Goal: Navigation & Orientation: Find specific page/section

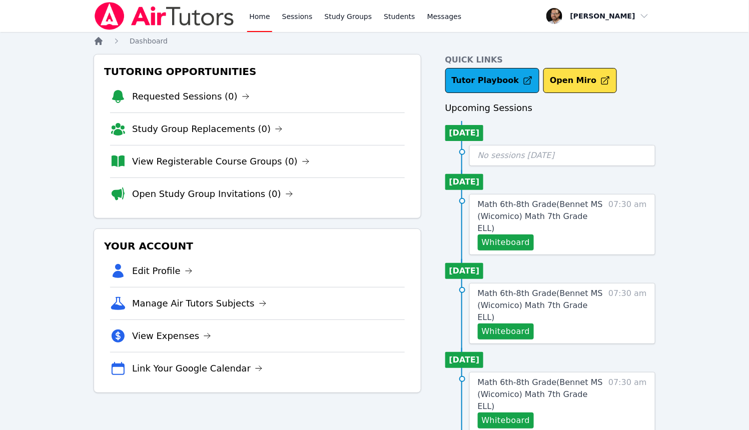
click at [99, 43] on icon "Breadcrumb" at bounding box center [99, 41] width 10 height 10
